Goal: Information Seeking & Learning: Learn about a topic

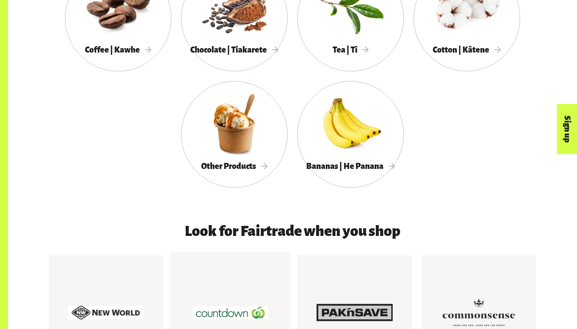
scroll to position [514, 0]
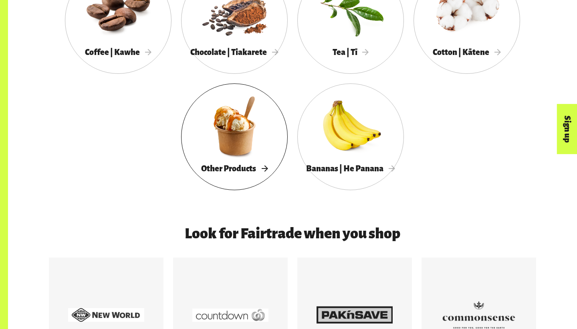
click at [270, 160] on div "Other Products" at bounding box center [234, 168] width 107 height 16
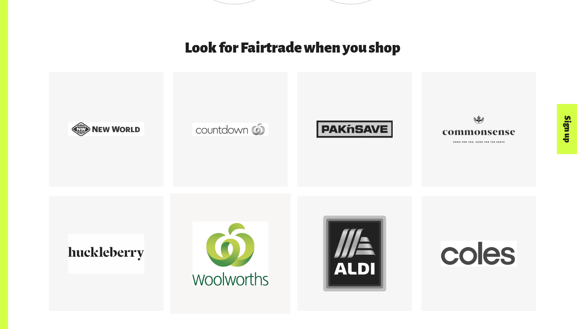
scroll to position [703, 0]
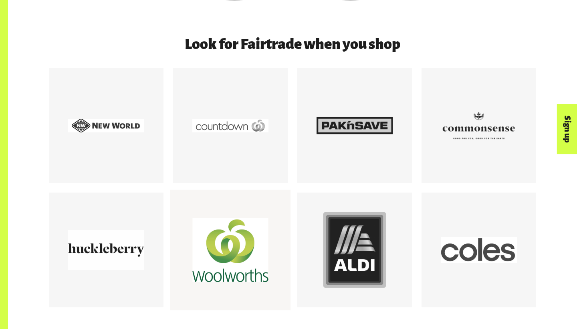
click at [256, 241] on div at bounding box center [230, 250] width 76 height 76
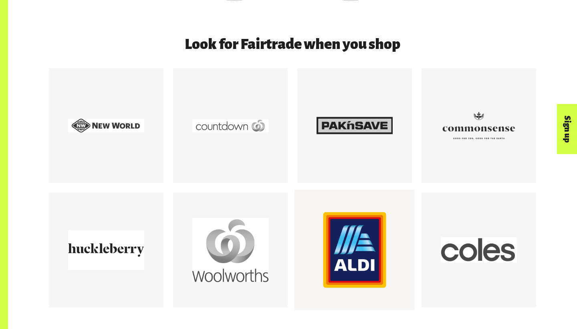
click at [376, 221] on div at bounding box center [355, 250] width 76 height 76
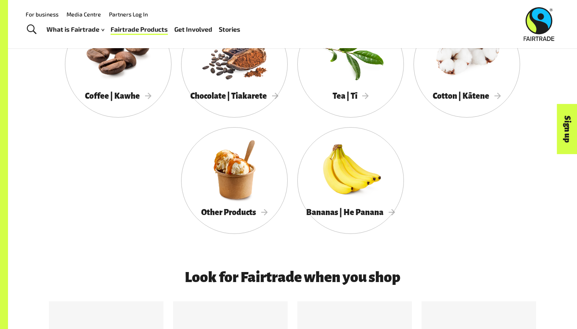
scroll to position [445, 0]
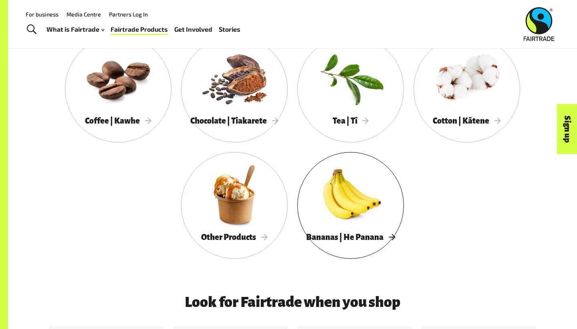
click at [354, 195] on div at bounding box center [351, 194] width 107 height 69
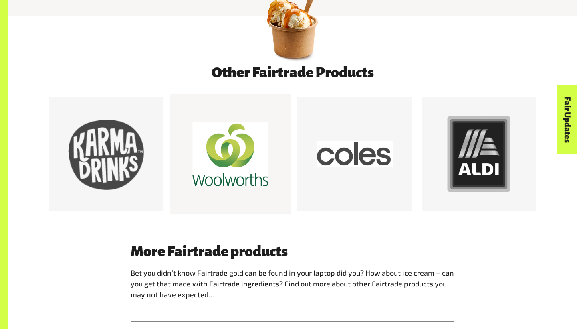
scroll to position [403, 0]
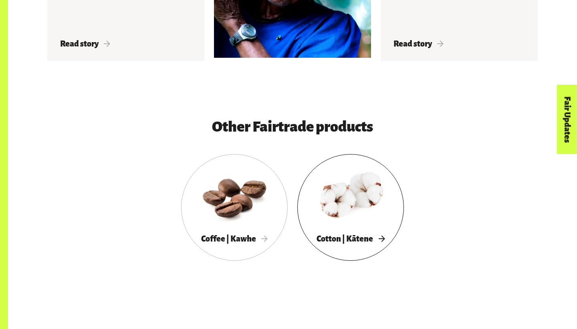
scroll to position [1522, 0]
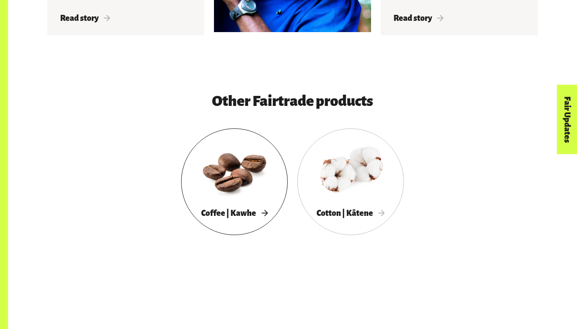
click at [247, 190] on div at bounding box center [234, 170] width 107 height 69
